Goal: Task Accomplishment & Management: Use online tool/utility

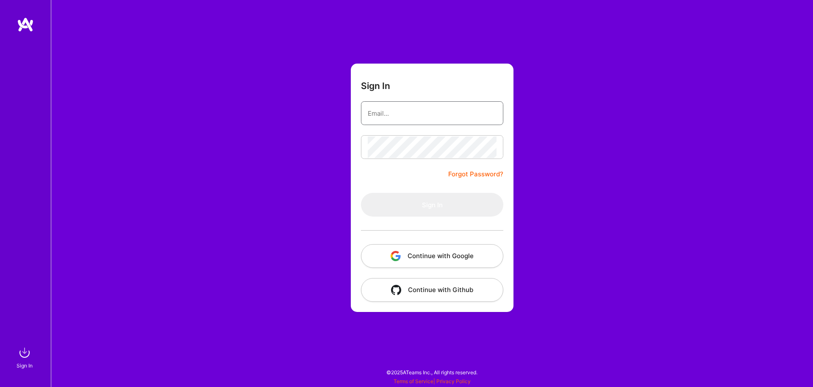
type input "[EMAIL_ADDRESS][DOMAIN_NAME]"
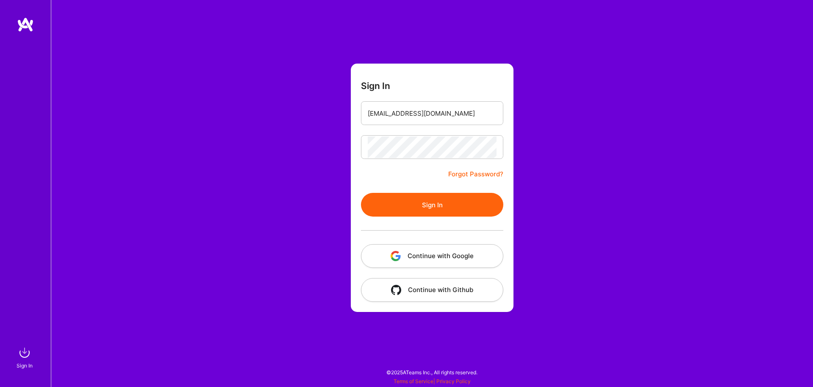
click at [411, 188] on form "Sign In [EMAIL_ADDRESS][DOMAIN_NAME] Forgot Password? Sign In Continue with Goo…" at bounding box center [432, 188] width 163 height 248
click at [411, 198] on button "Sign In" at bounding box center [432, 205] width 142 height 24
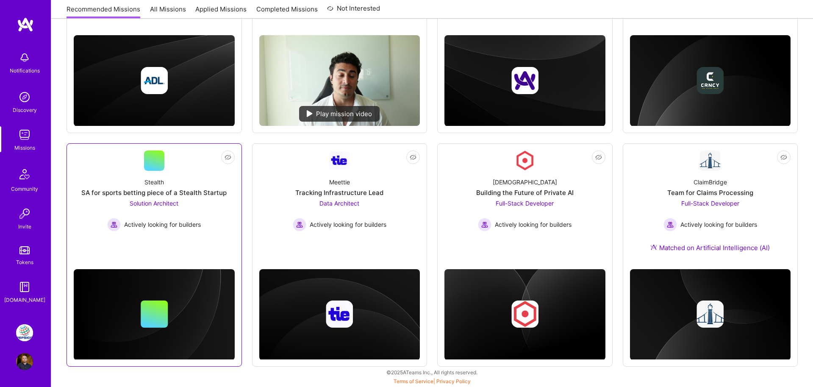
scroll to position [242, 0]
click at [27, 338] on img at bounding box center [24, 332] width 17 height 17
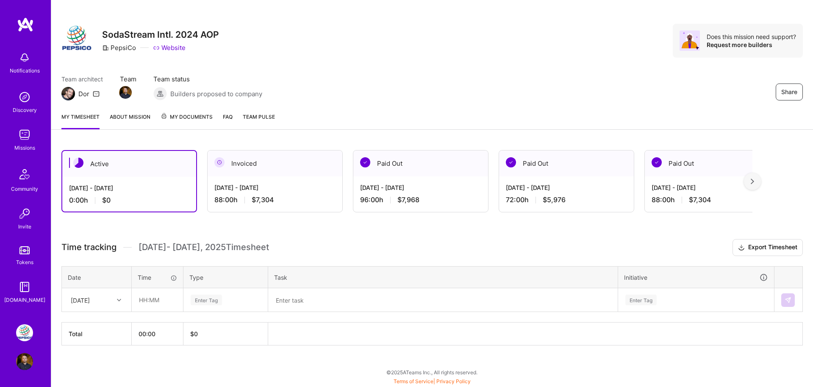
scroll to position [6, 0]
click at [158, 297] on input "text" at bounding box center [157, 300] width 50 height 22
type input "08:00"
type input "en"
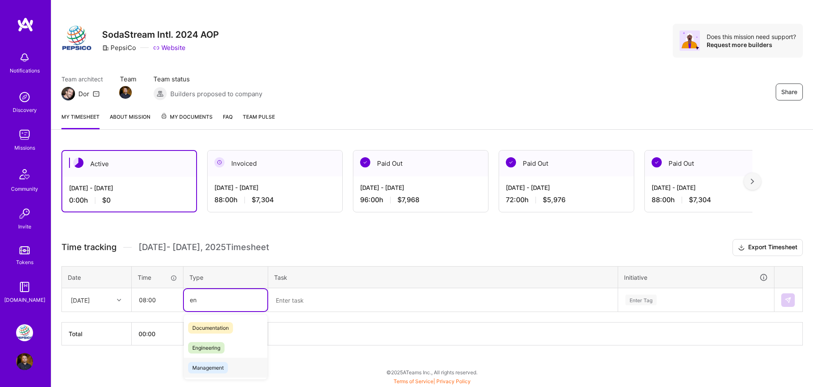
scroll to position [1, 0]
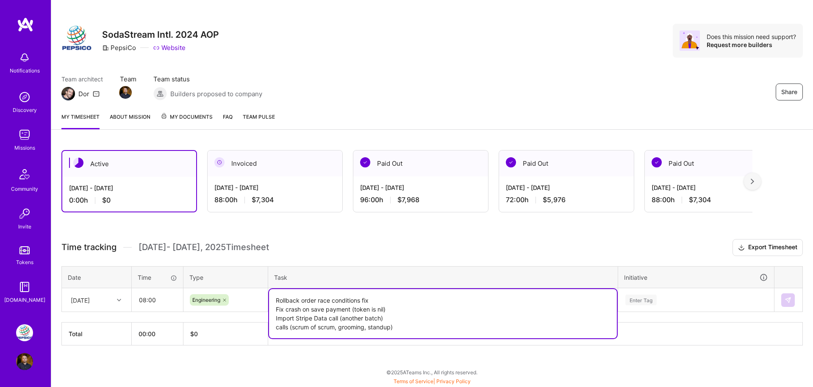
type textarea "Rollback order race conditions fix Fix crash on save payment (token is nil) Imp…"
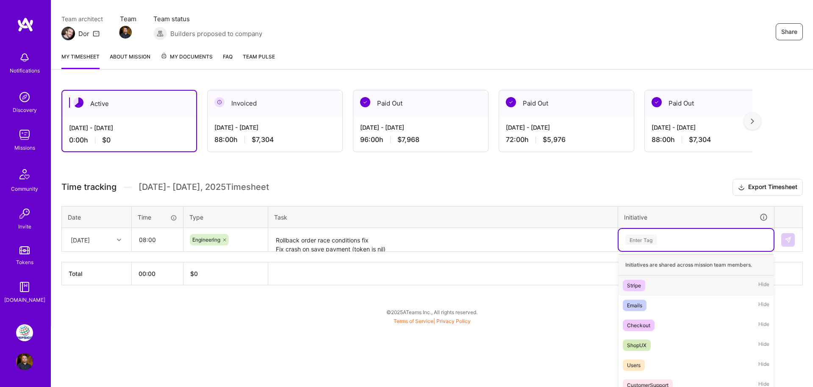
click at [631, 251] on div "option Stripe focused, 1 of 8. 8 results available. Use Up and Down to choose o…" at bounding box center [696, 240] width 155 height 22
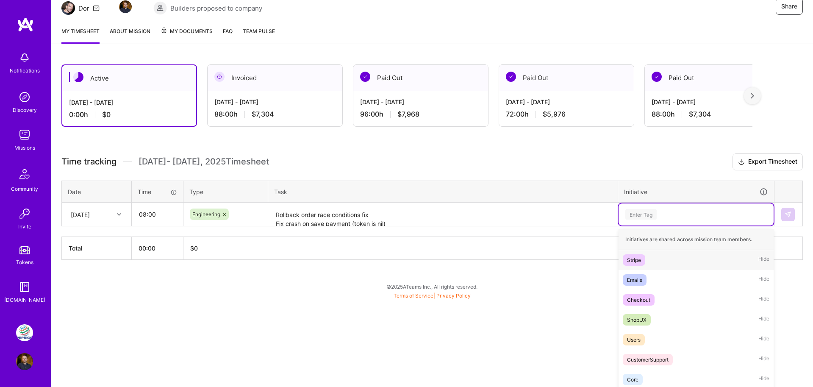
scroll to position [107, 0]
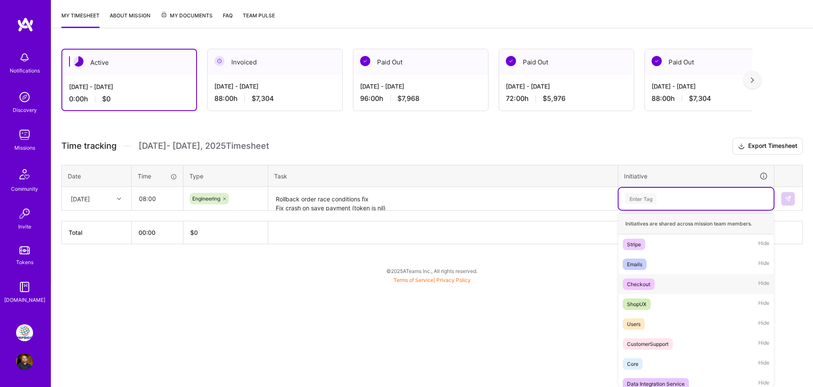
click at [640, 286] on div "Checkout" at bounding box center [638, 284] width 23 height 9
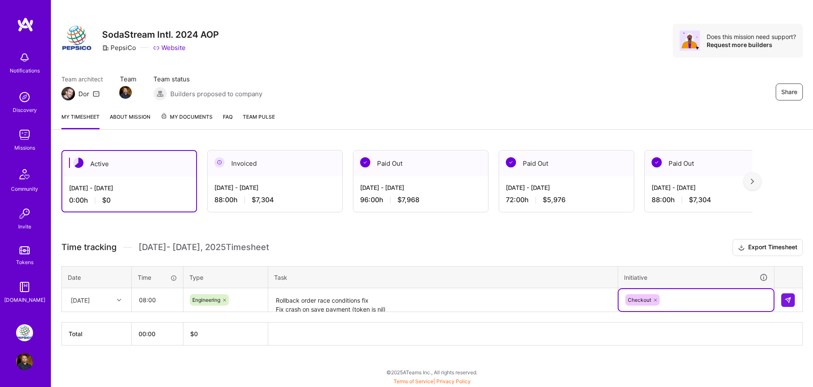
scroll to position [6, 0]
click at [788, 303] on button at bounding box center [788, 300] width 14 height 14
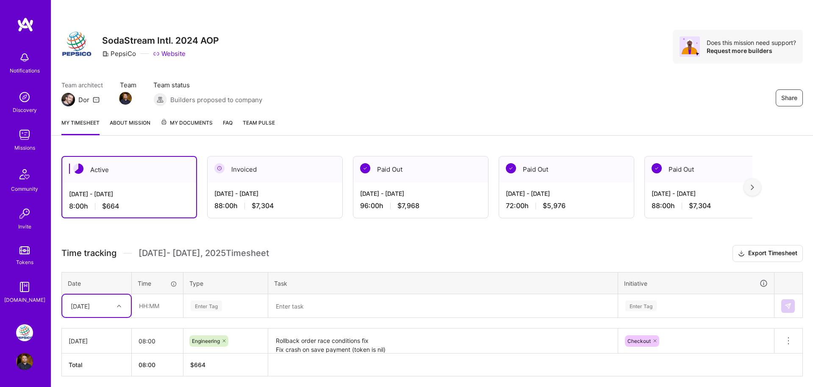
scroll to position [0, 0]
